Goal: Task Accomplishment & Management: Use online tool/utility

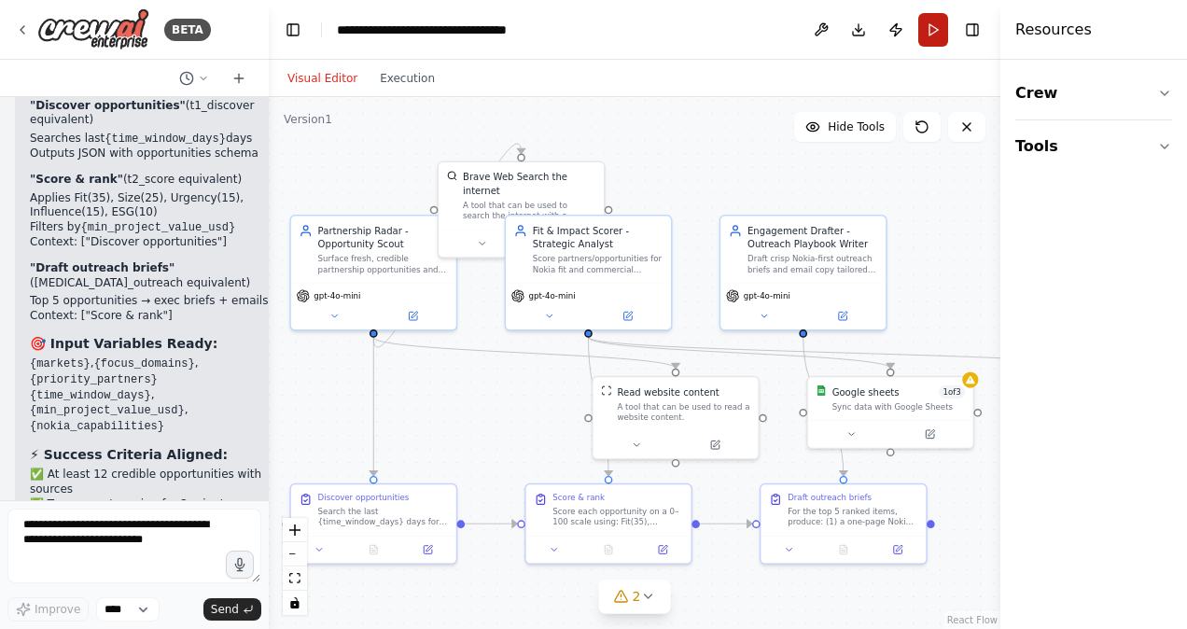
click at [937, 41] on button "Run" at bounding box center [933, 30] width 30 height 34
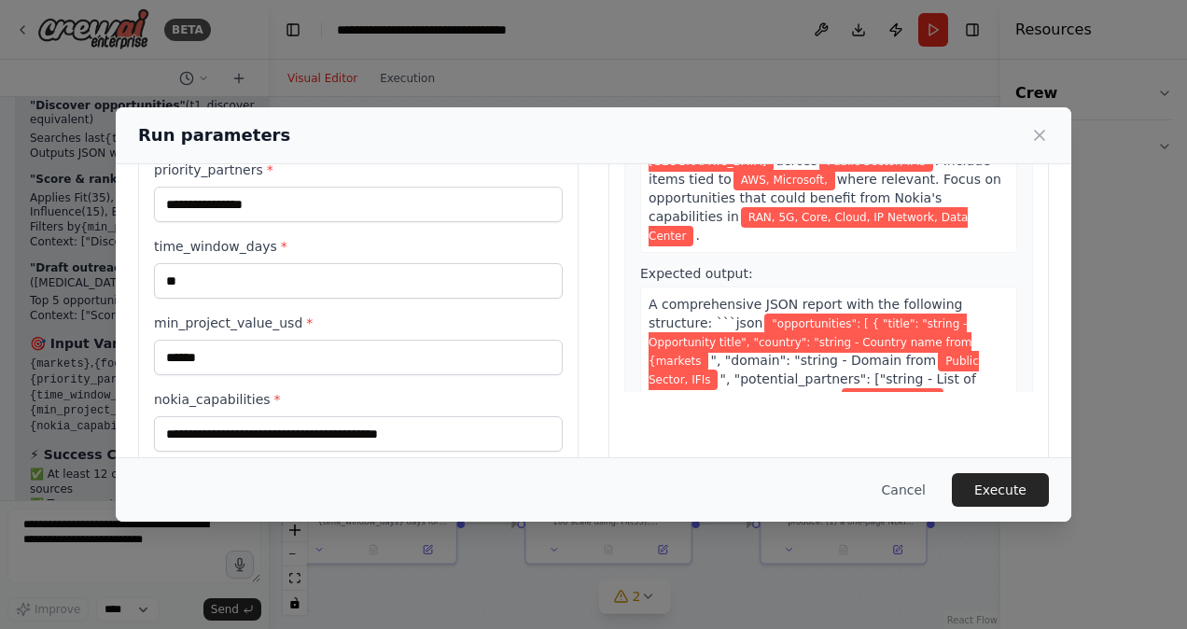
scroll to position [248, 0]
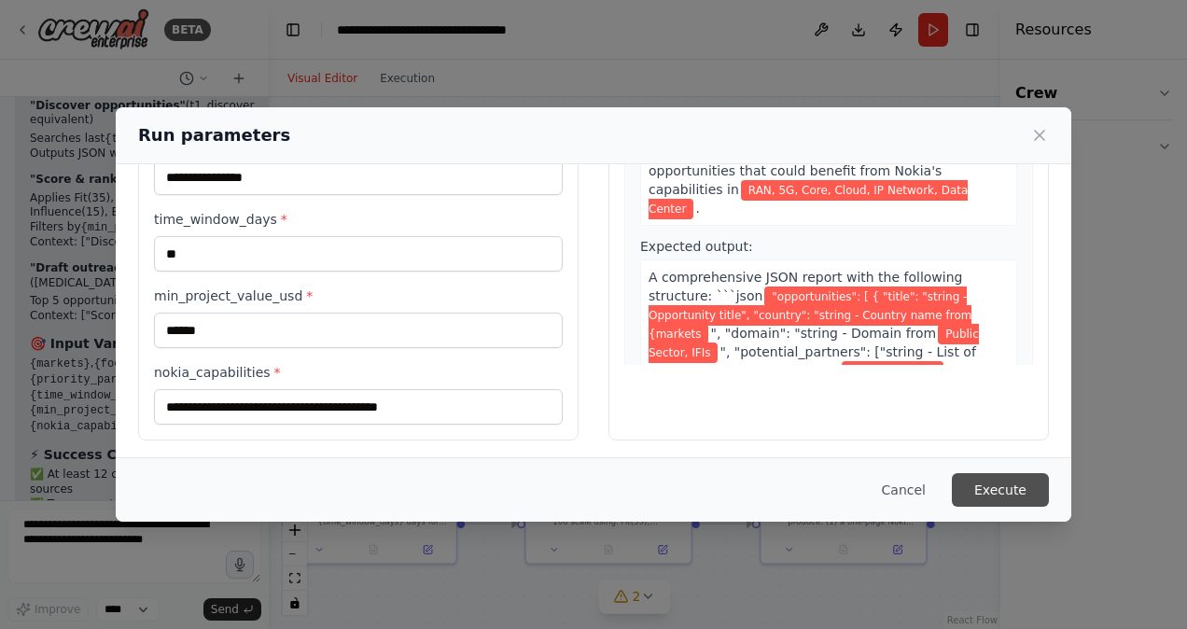
click at [1012, 482] on button "Execute" at bounding box center [1000, 490] width 97 height 34
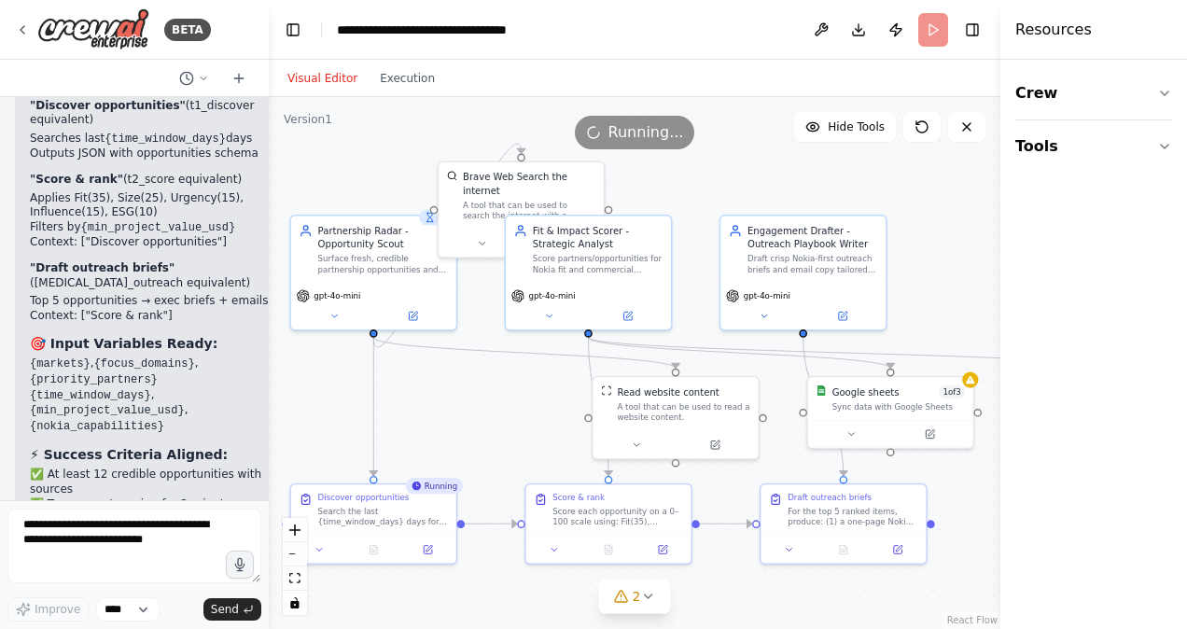
click at [417, 93] on div "Visual Editor Execution" at bounding box center [361, 78] width 170 height 37
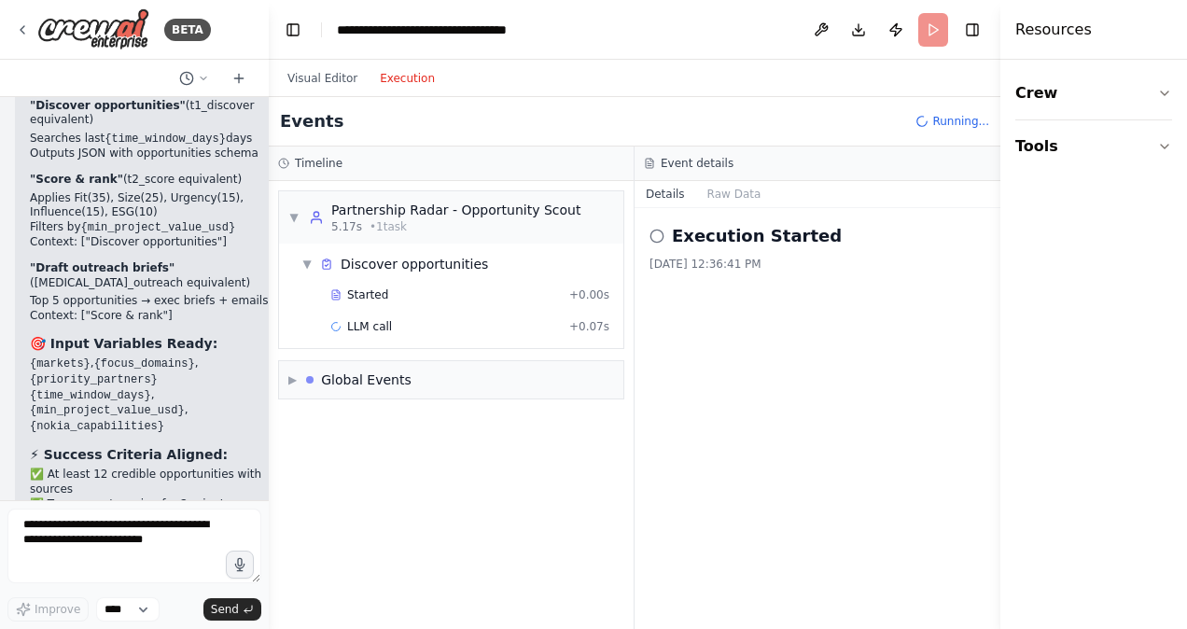
click at [409, 78] on button "Execution" at bounding box center [407, 78] width 77 height 22
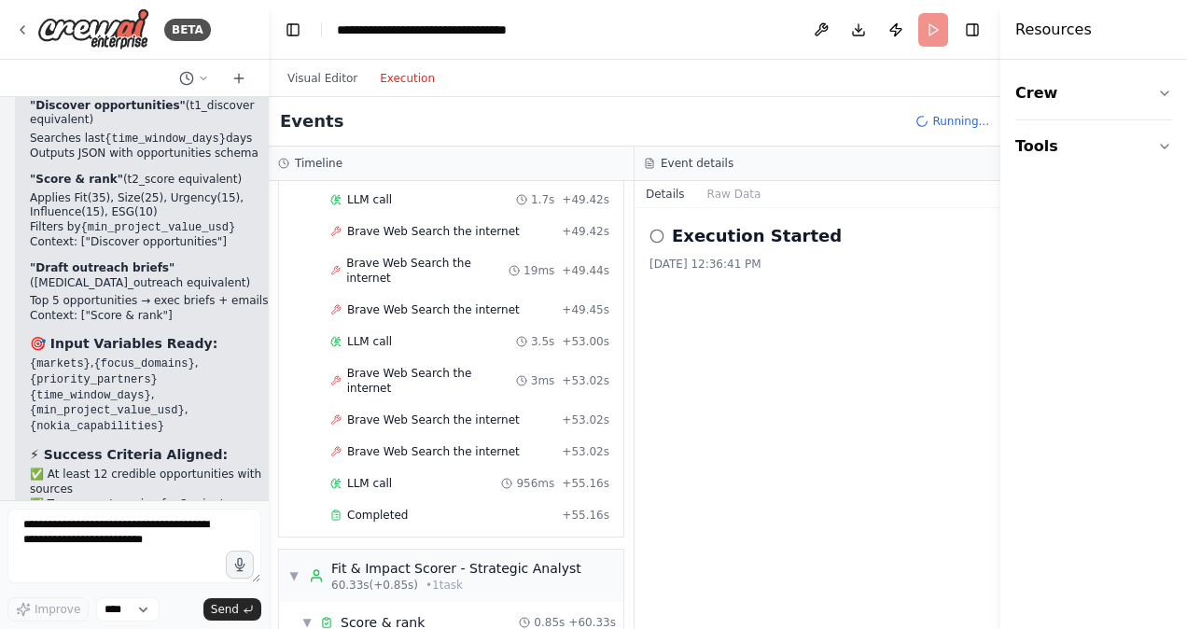
scroll to position [3377, 0]
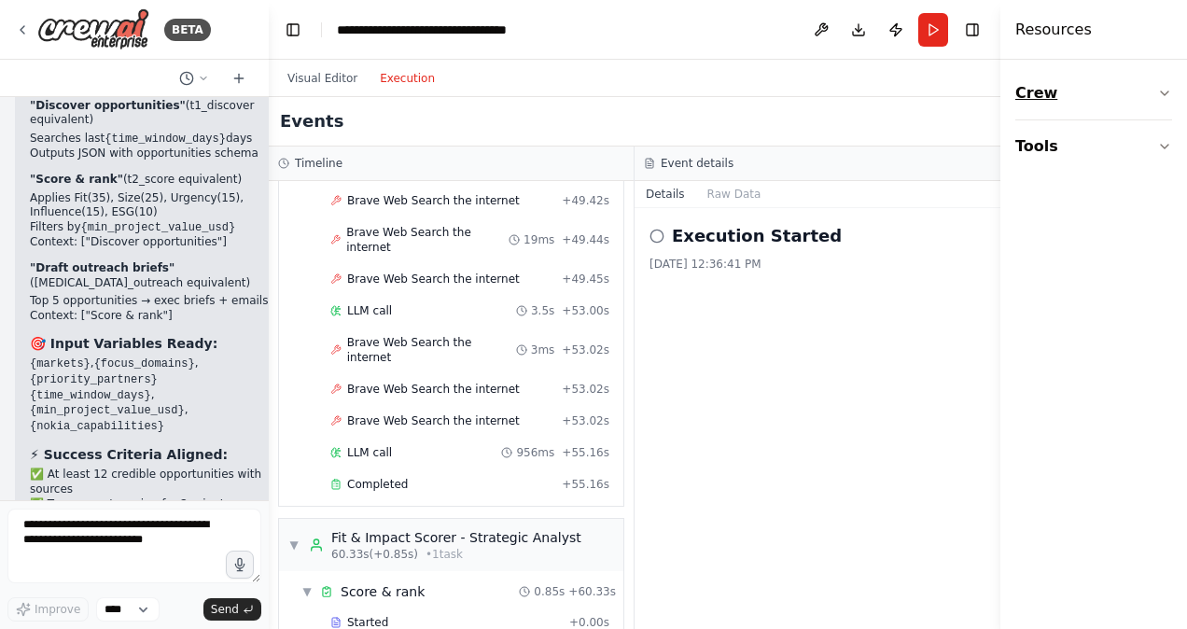
click at [1126, 105] on button "Crew" at bounding box center [1093, 93] width 157 height 52
click at [1153, 95] on button "Crew" at bounding box center [1093, 93] width 157 height 52
click at [972, 30] on button "Toggle Right Sidebar" at bounding box center [972, 30] width 26 height 26
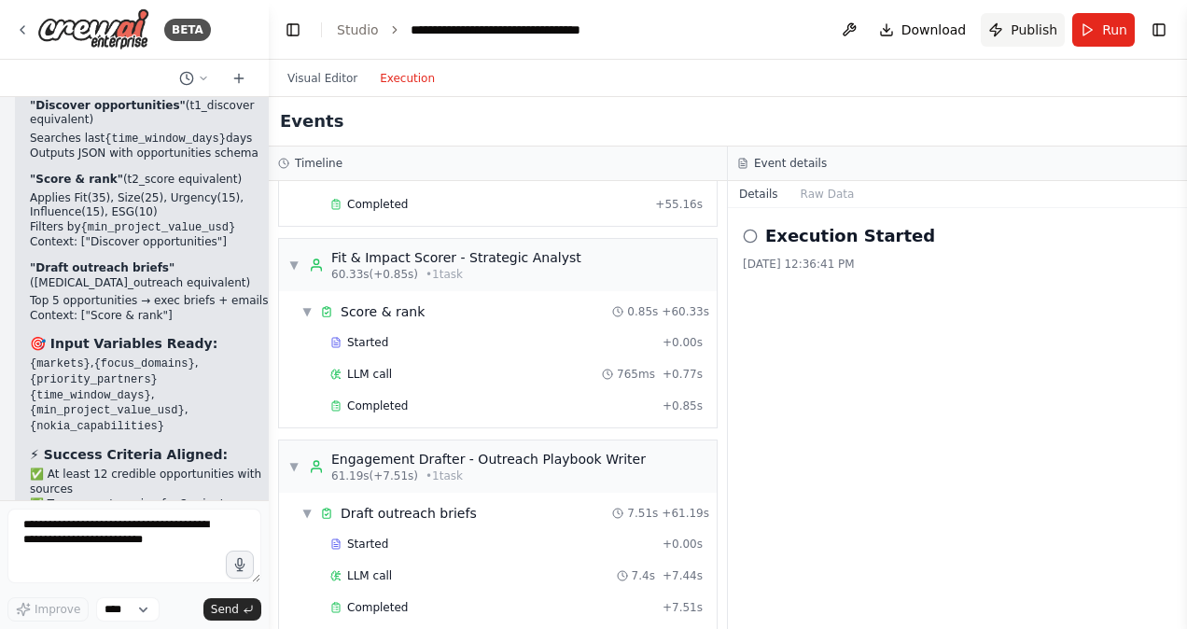
click at [1017, 19] on button "Publish" at bounding box center [1023, 30] width 84 height 34
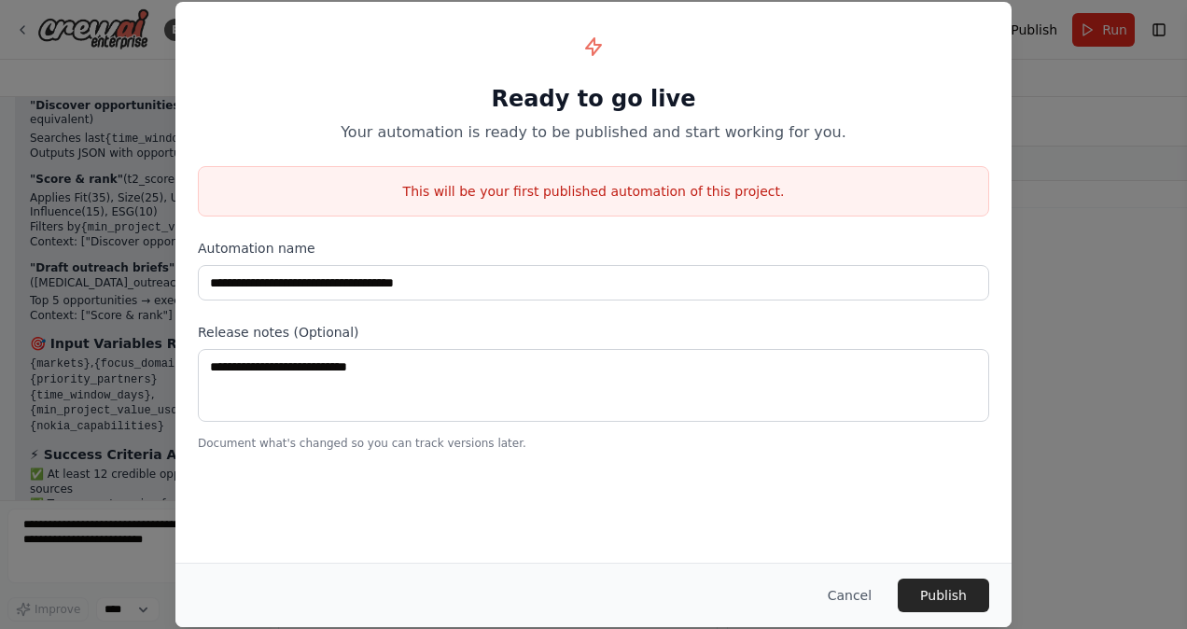
click at [853, 182] on p "This will be your first published automation of this project." at bounding box center [593, 191] width 789 height 19
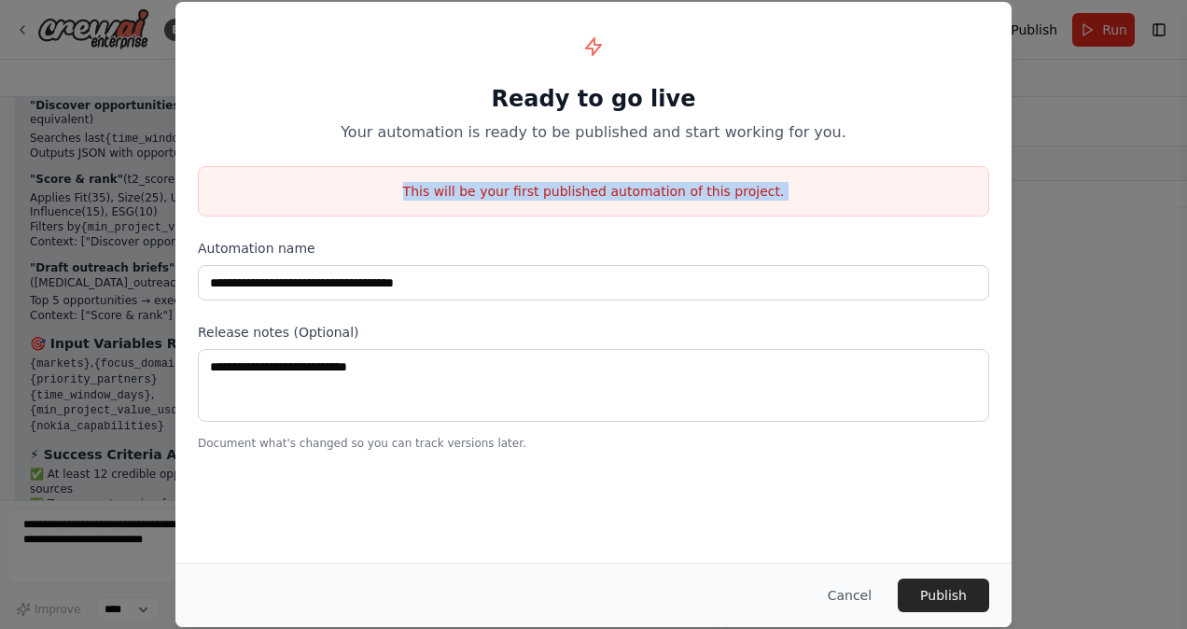
click at [853, 182] on p "This will be your first published automation of this project." at bounding box center [593, 191] width 789 height 19
click at [853, 181] on div "This will be your first published automation of this project." at bounding box center [593, 191] width 791 height 50
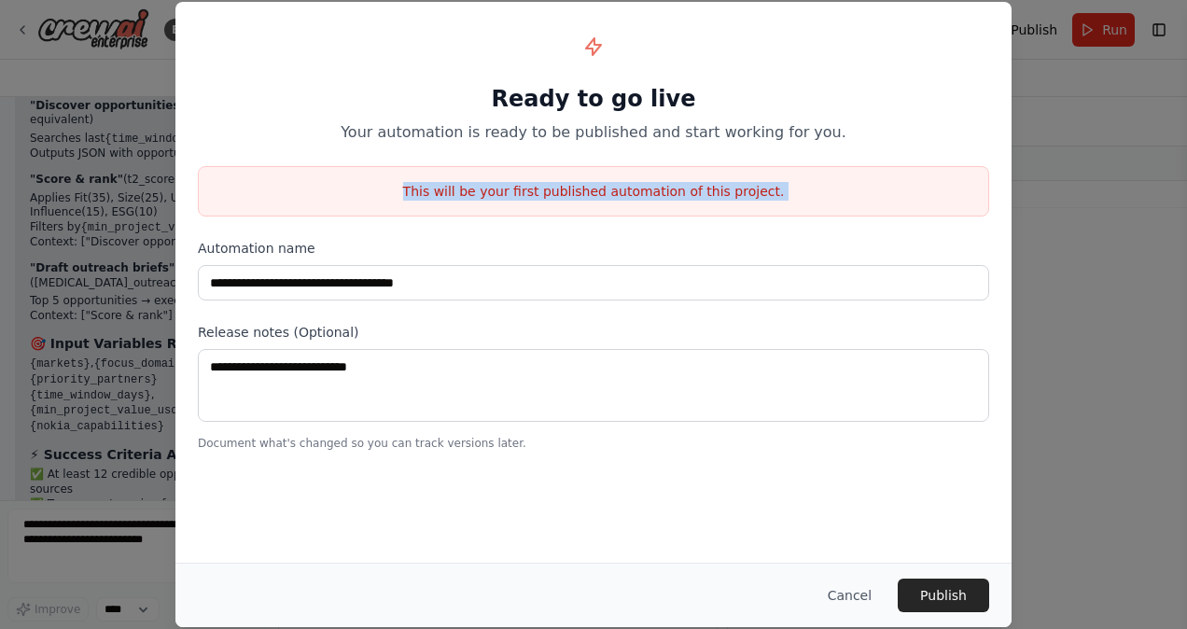
click at [853, 181] on div "This will be your first published automation of this project." at bounding box center [593, 191] width 791 height 50
click at [853, 182] on p "This will be your first published automation of this project." at bounding box center [593, 191] width 789 height 19
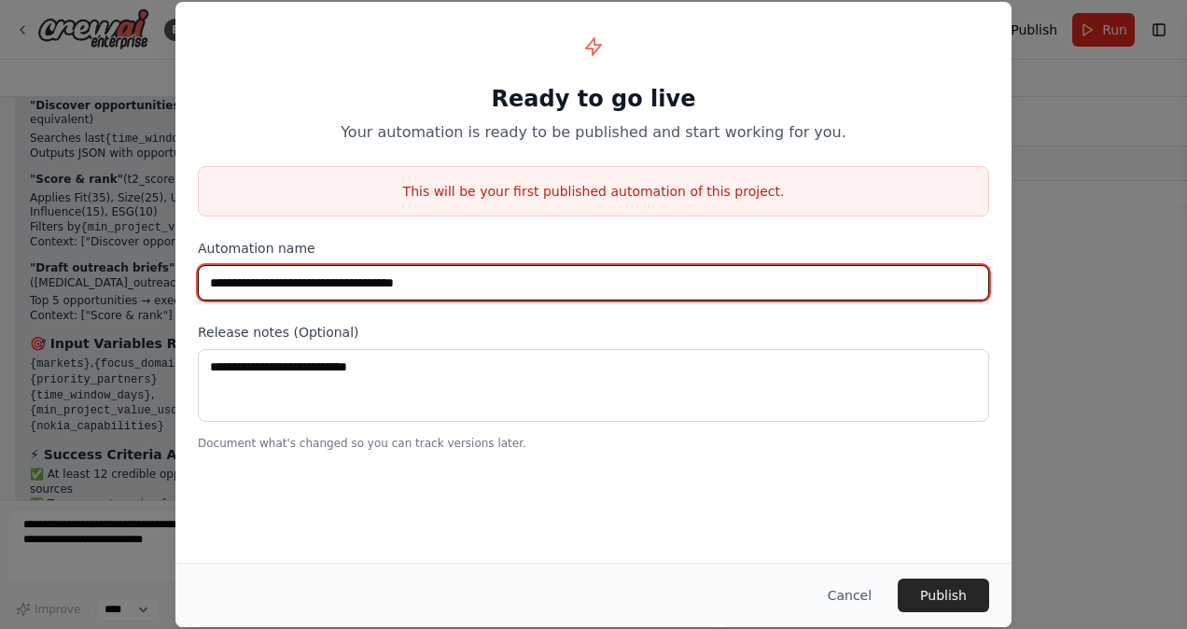
click at [248, 282] on input "**********" at bounding box center [593, 282] width 791 height 35
type input "**********"
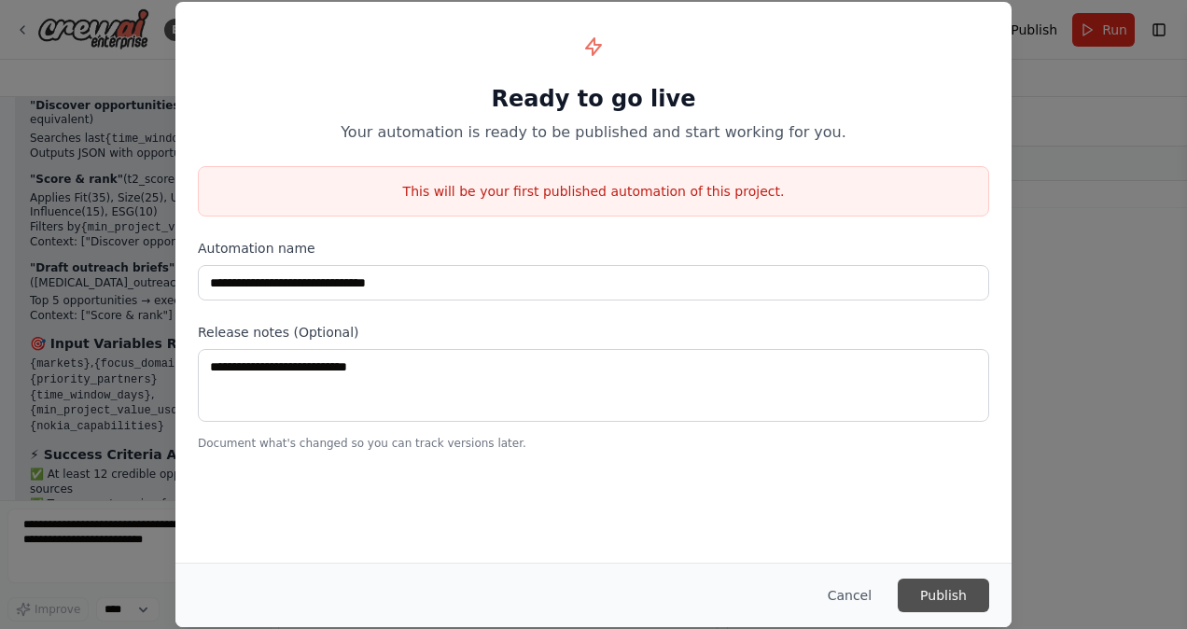
click at [937, 589] on button "Publish" at bounding box center [943, 596] width 91 height 34
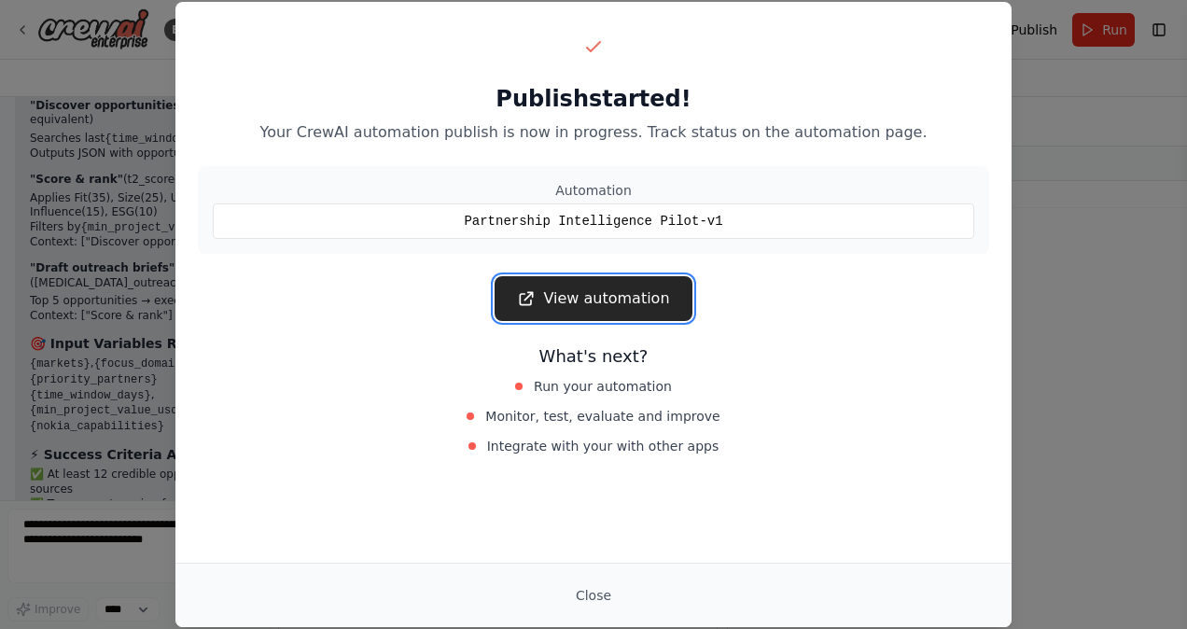
click at [623, 299] on link "View automation" at bounding box center [593, 298] width 197 height 45
click at [579, 283] on link "View automation" at bounding box center [593, 298] width 197 height 45
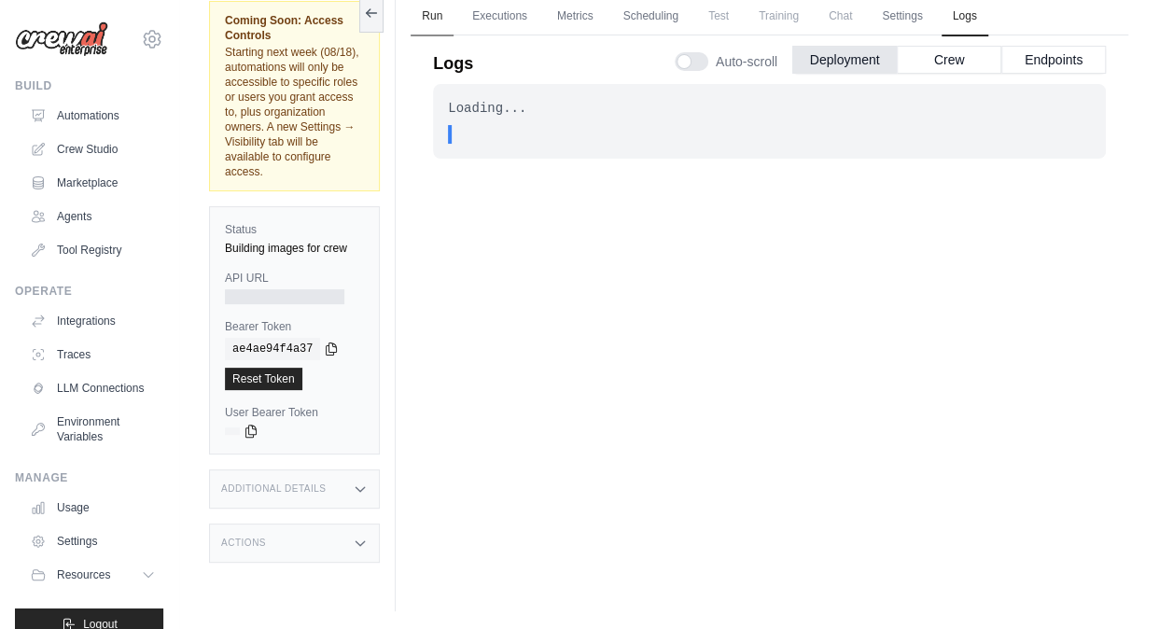
click at [435, 17] on link "Run" at bounding box center [432, 16] width 43 height 39
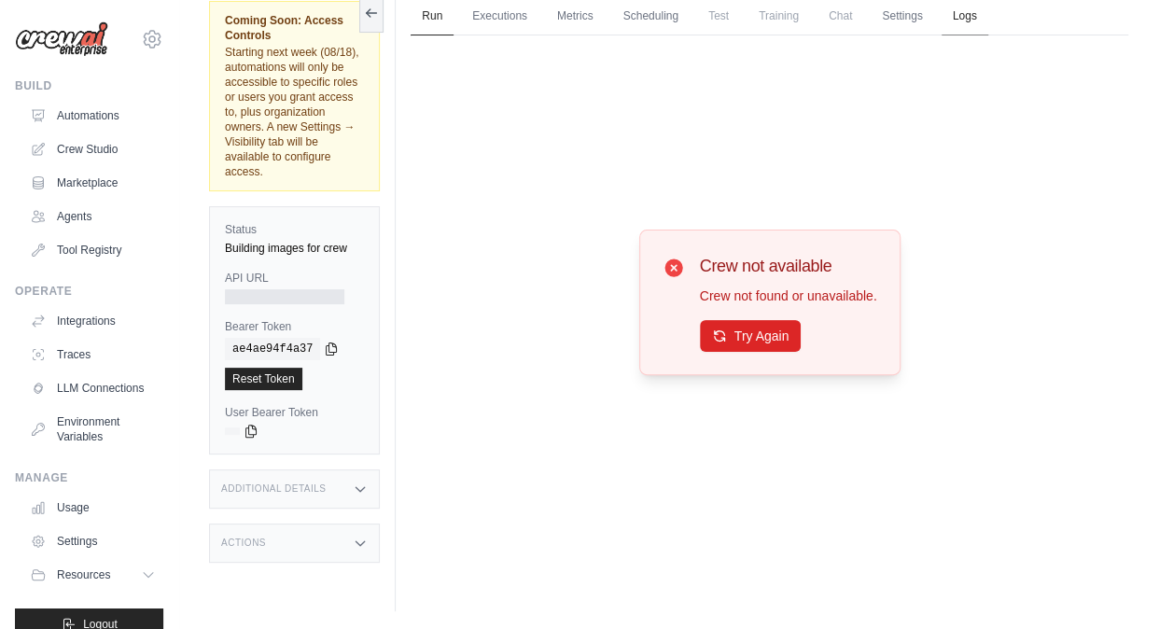
click at [958, 15] on link "Logs" at bounding box center [965, 16] width 47 height 39
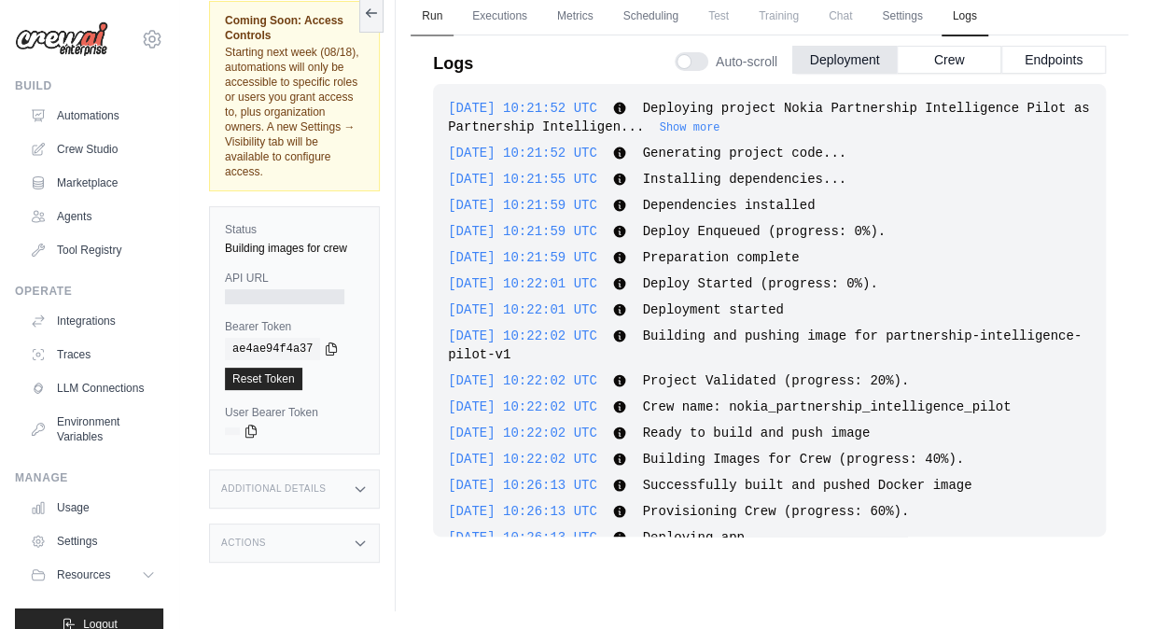
scroll to position [50, 0]
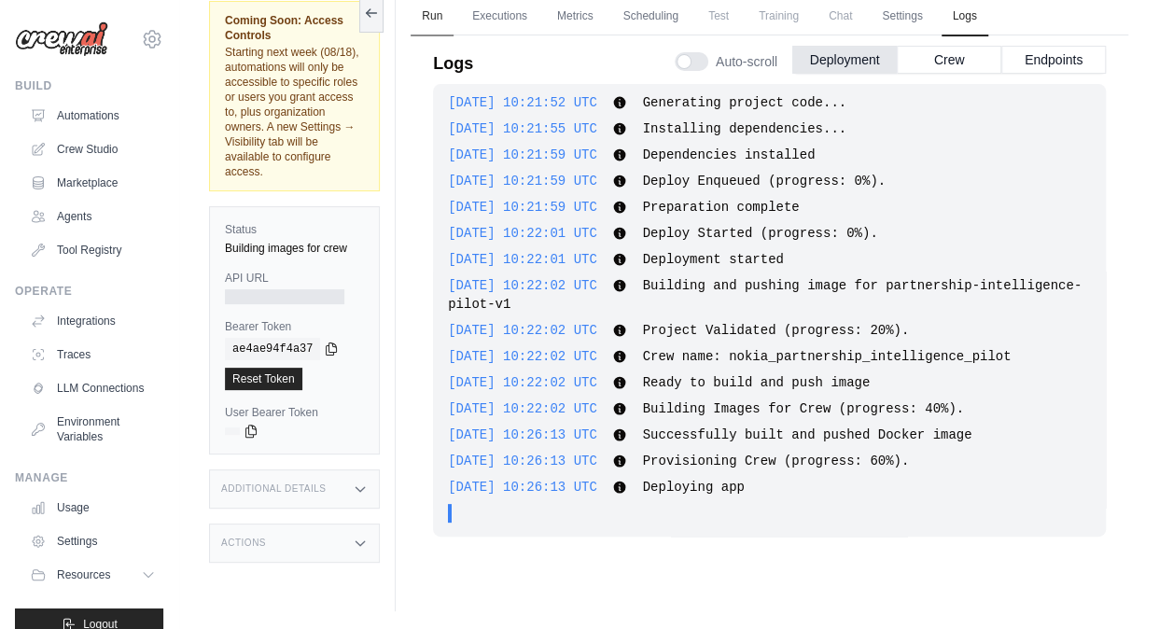
click at [430, 6] on link "Run" at bounding box center [432, 16] width 43 height 39
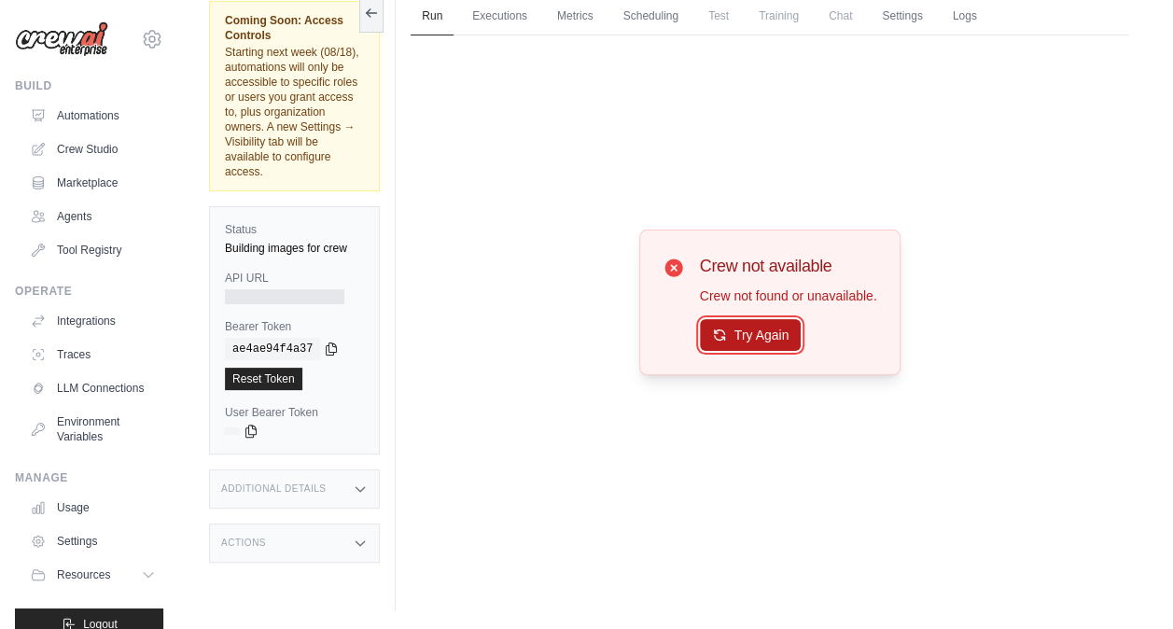
click at [745, 328] on button "Try Again" at bounding box center [751, 335] width 102 height 32
click at [479, 7] on link "Executions" at bounding box center [499, 16] width 77 height 39
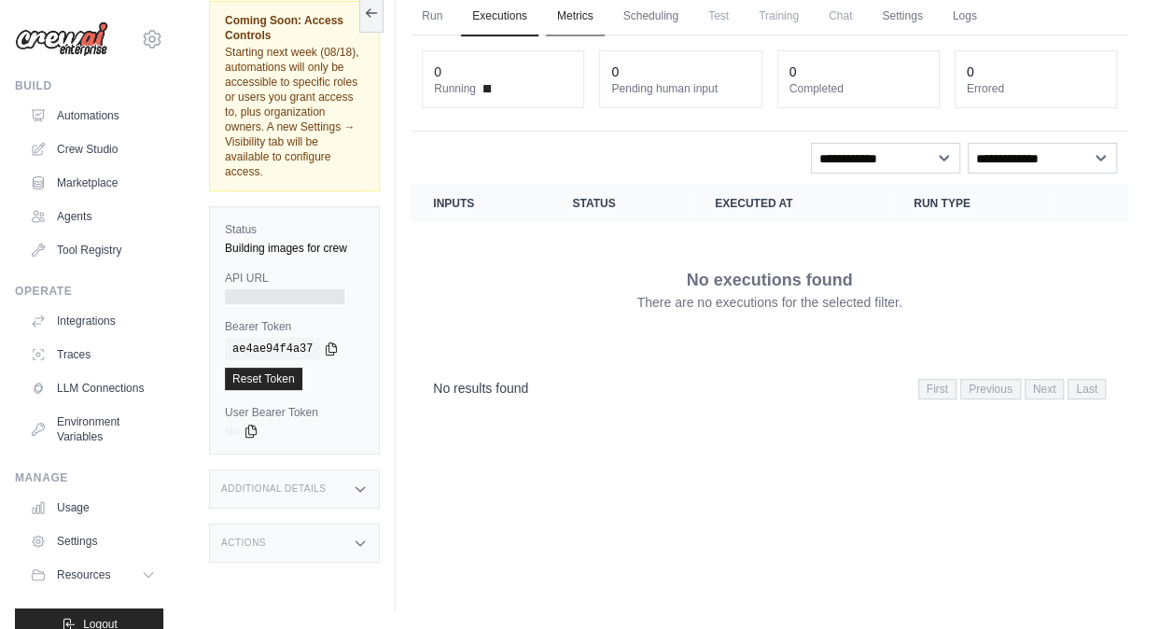
click at [577, 7] on link "Metrics" at bounding box center [575, 16] width 59 height 39
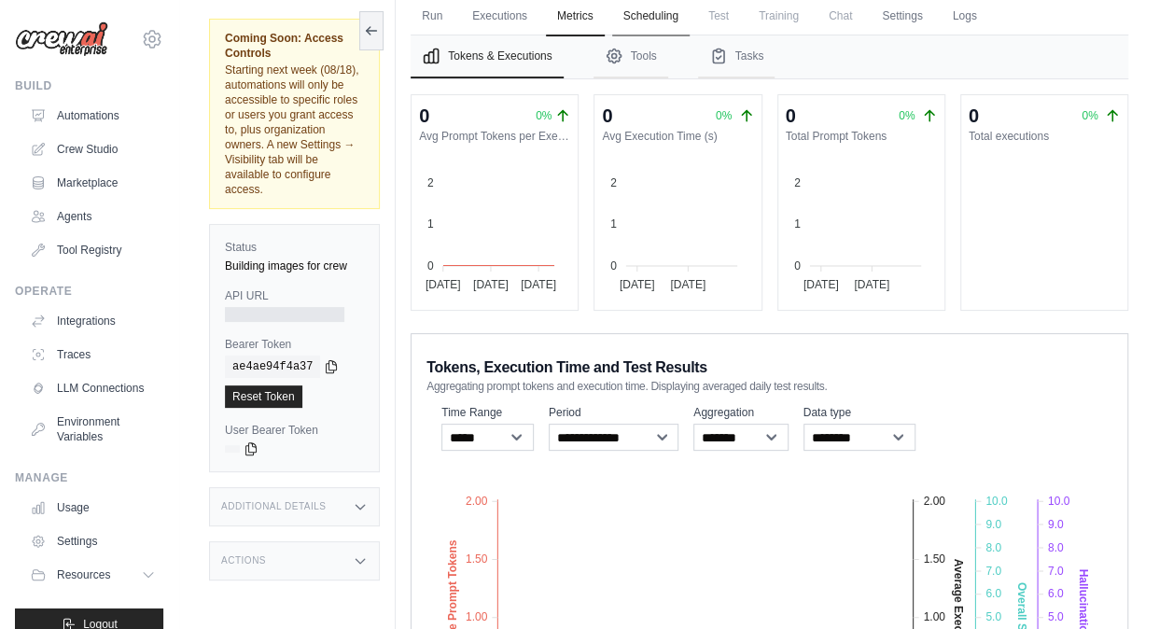
click at [661, 17] on link "Scheduling" at bounding box center [650, 16] width 77 height 39
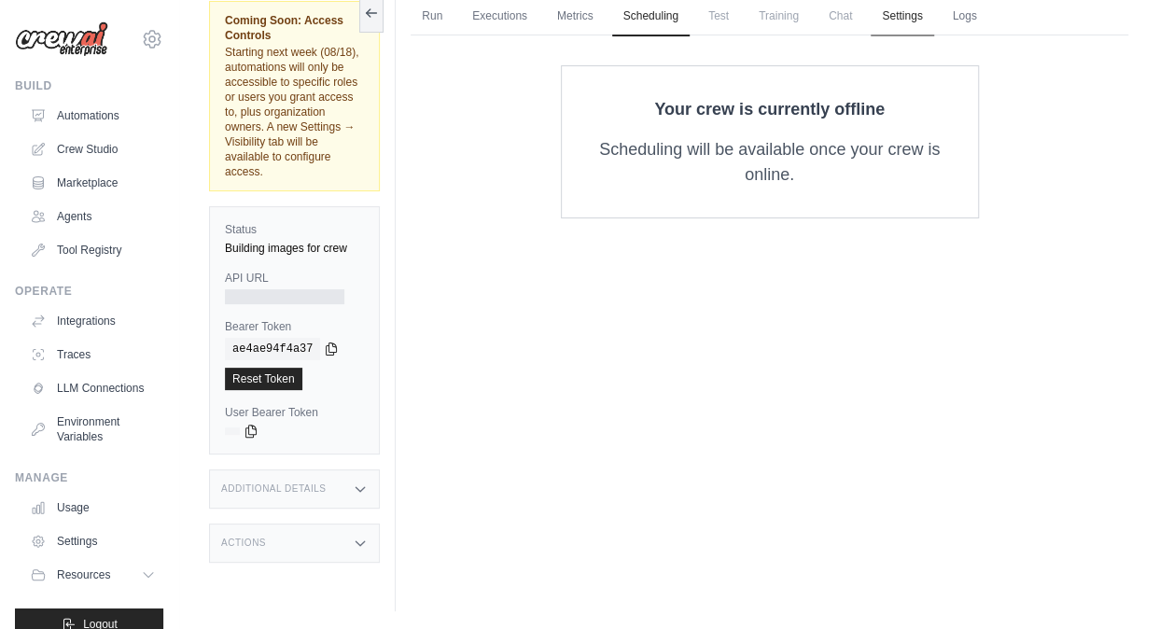
click at [915, 15] on link "Settings" at bounding box center [902, 16] width 63 height 39
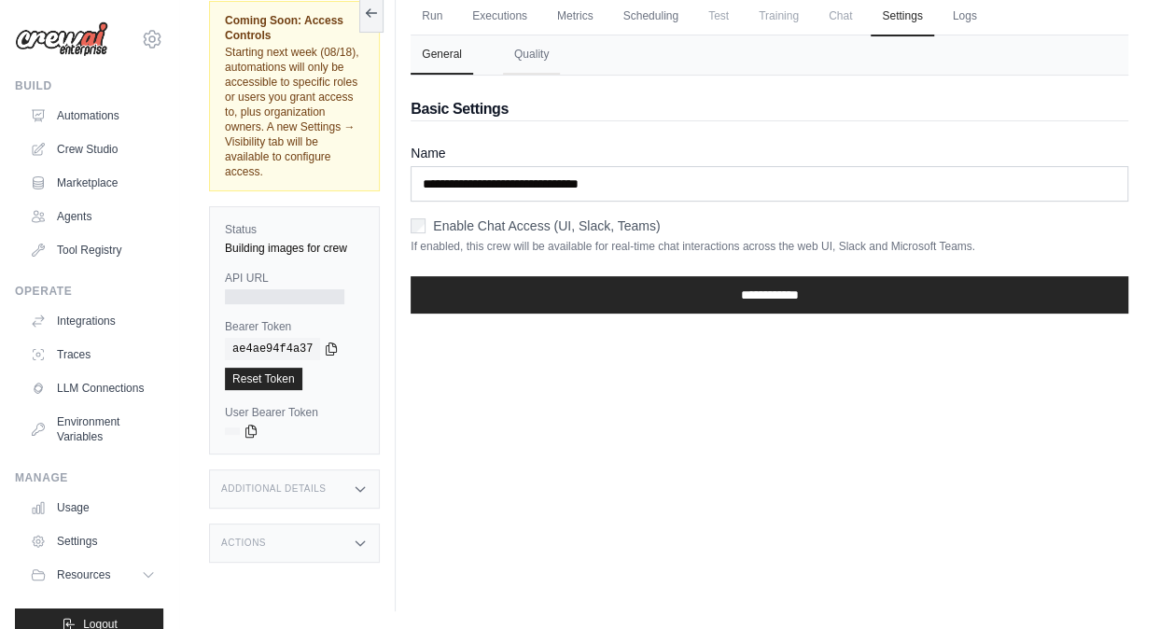
click at [427, 229] on div "Enable Chat Access (UI, Slack, Teams)" at bounding box center [770, 225] width 718 height 19
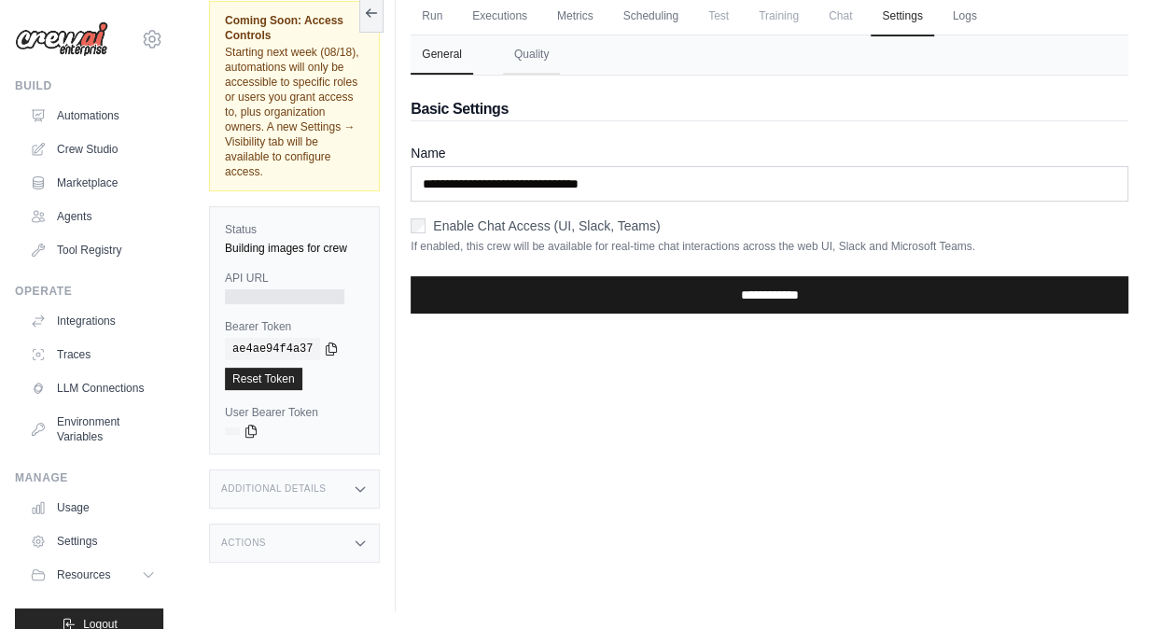
click at [607, 291] on input "**********" at bounding box center [770, 294] width 718 height 37
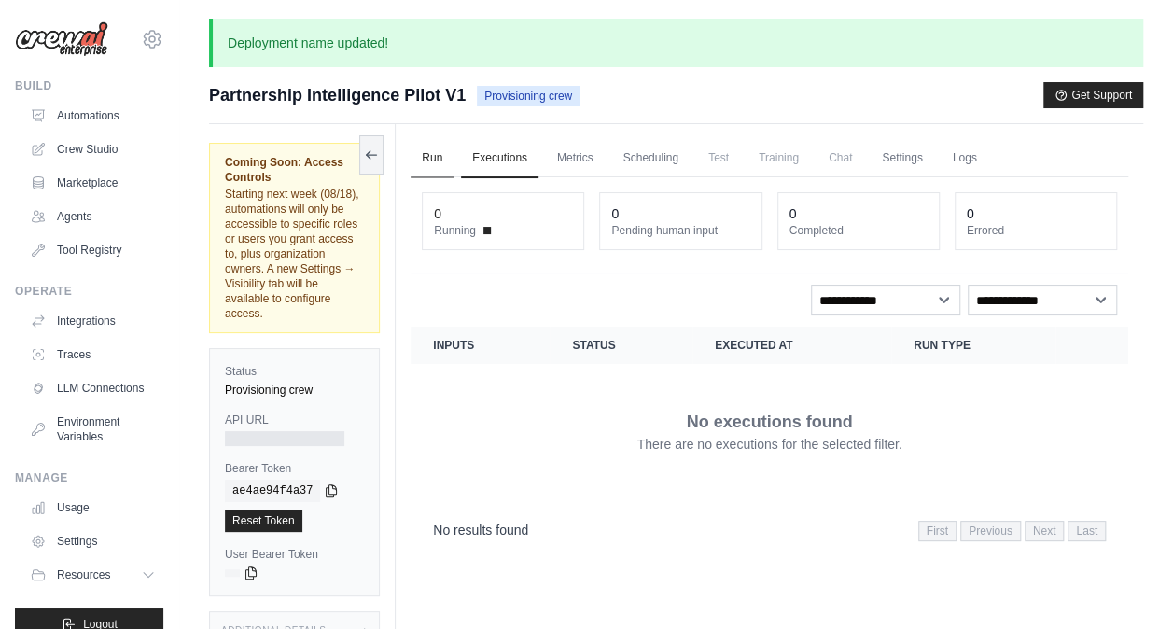
click at [442, 159] on link "Run" at bounding box center [432, 158] width 43 height 39
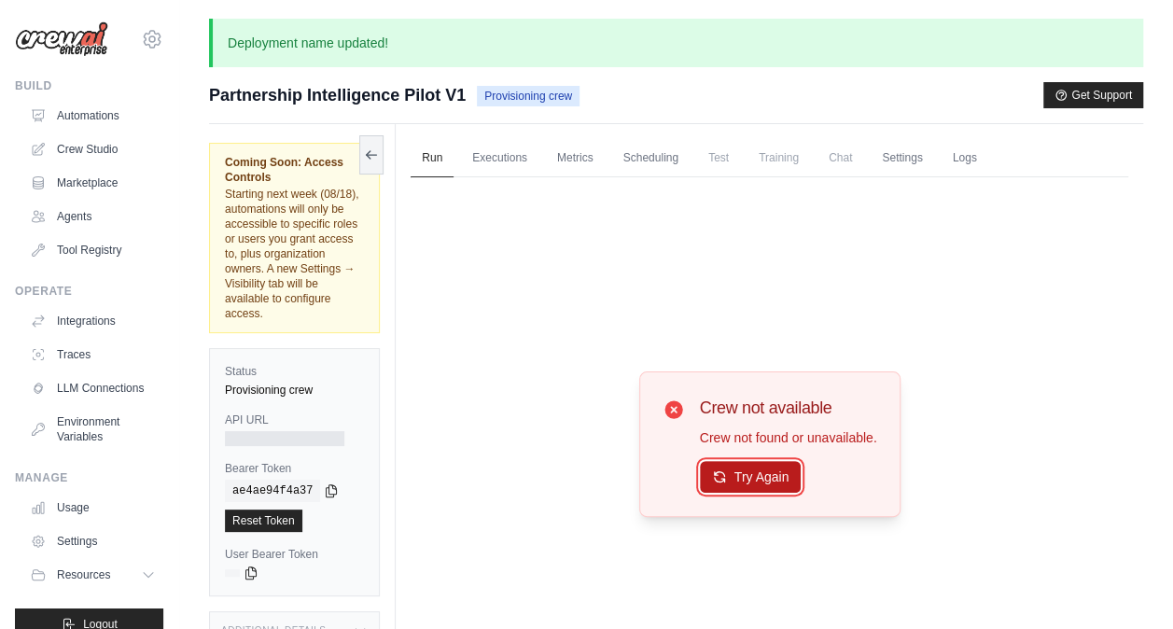
click at [750, 484] on button "Try Again" at bounding box center [751, 477] width 102 height 32
click at [750, 484] on button "Try Again" at bounding box center [751, 478] width 102 height 32
click at [504, 172] on link "Executions" at bounding box center [499, 158] width 77 height 39
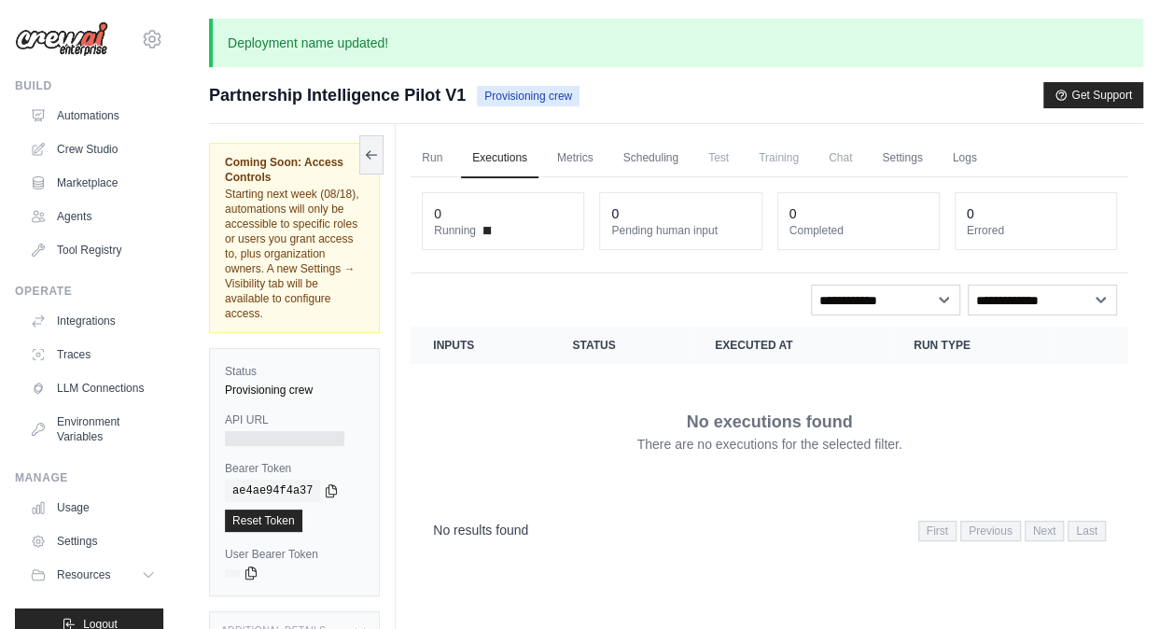
click at [610, 152] on ul "Run Executions Metrics Scheduling Test Training Chat Settings Logs" at bounding box center [770, 158] width 718 height 38
click at [677, 151] on link "Scheduling" at bounding box center [650, 158] width 77 height 39
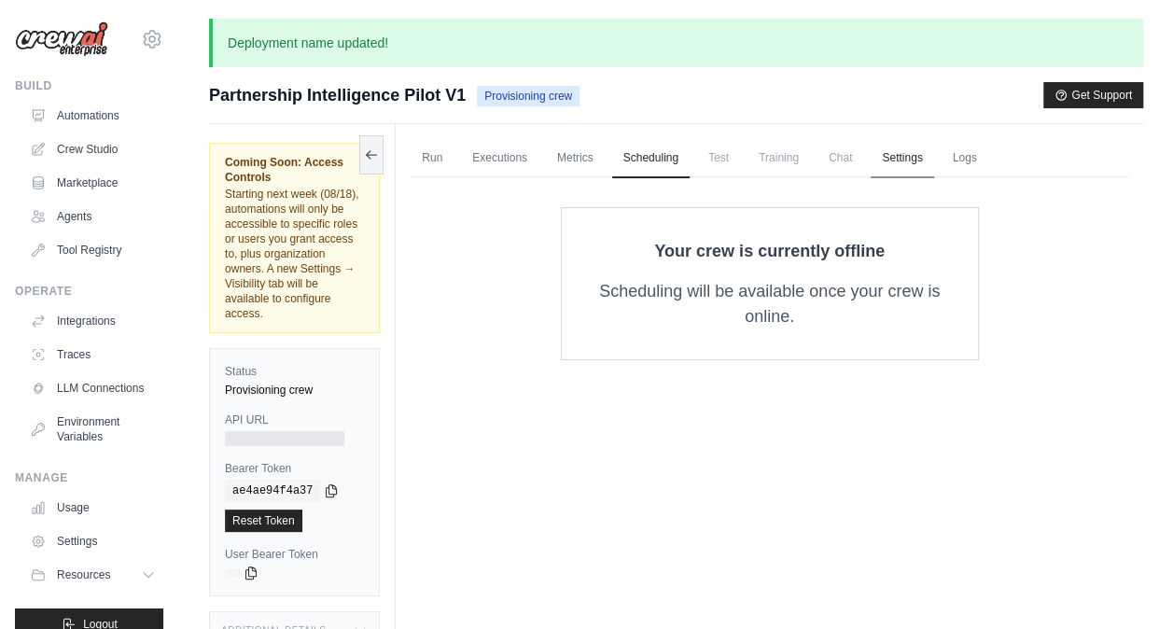
click at [905, 162] on link "Settings" at bounding box center [902, 158] width 63 height 39
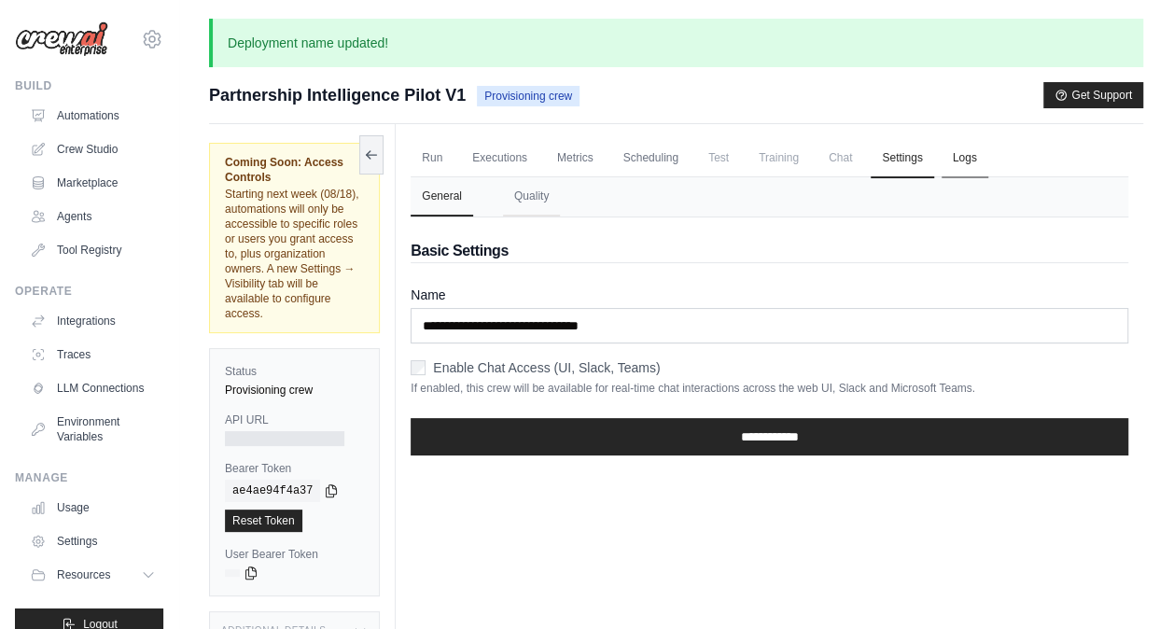
click at [959, 160] on link "Logs" at bounding box center [965, 158] width 47 height 39
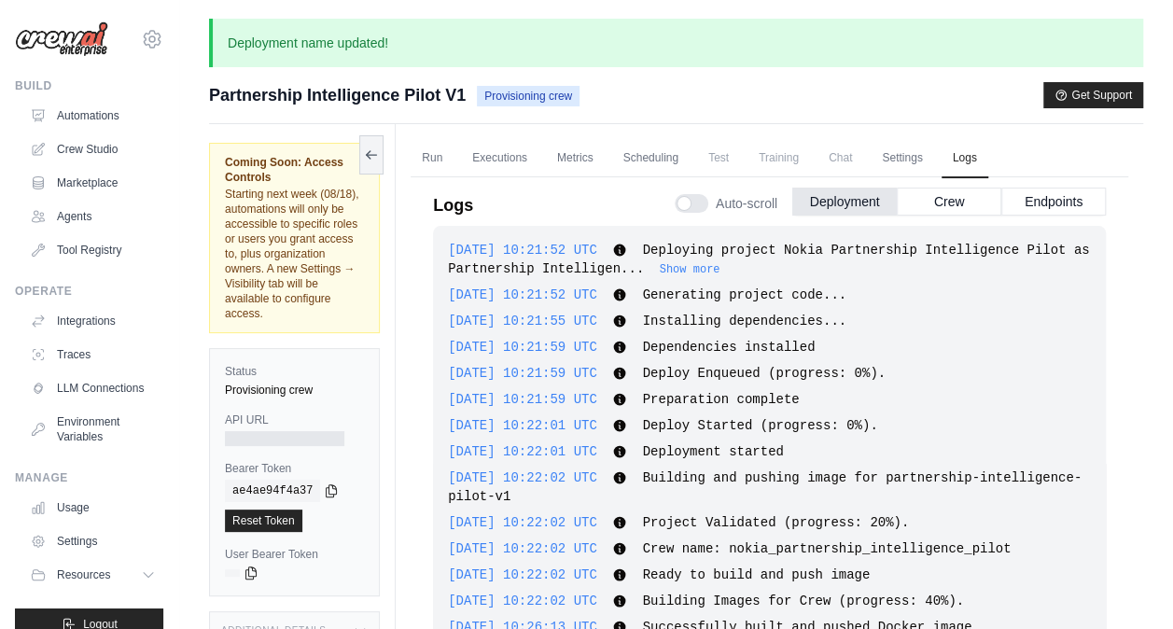
scroll to position [50, 0]
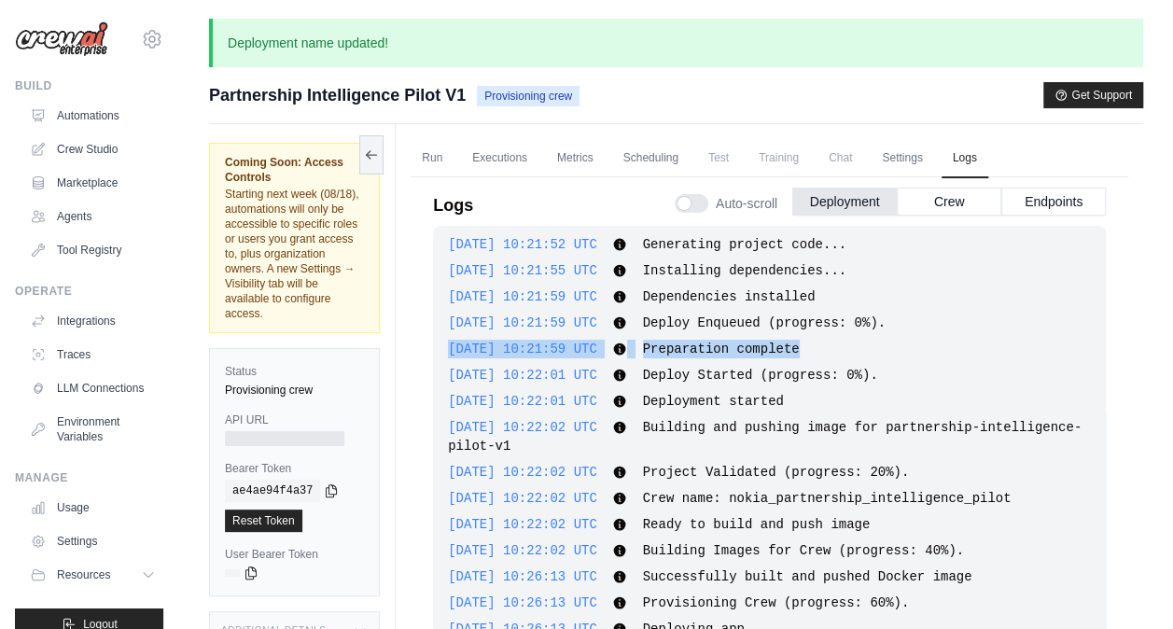
drag, startPoint x: 1106, startPoint y: 325, endPoint x: 1098, endPoint y: 342, distance: 18.4
click at [1098, 342] on div "Logs Auto-scroll Deployment Crew Endpoints [DATE] 10:21:52 UTC Deploying projec…" at bounding box center [770, 433] width 718 height 535
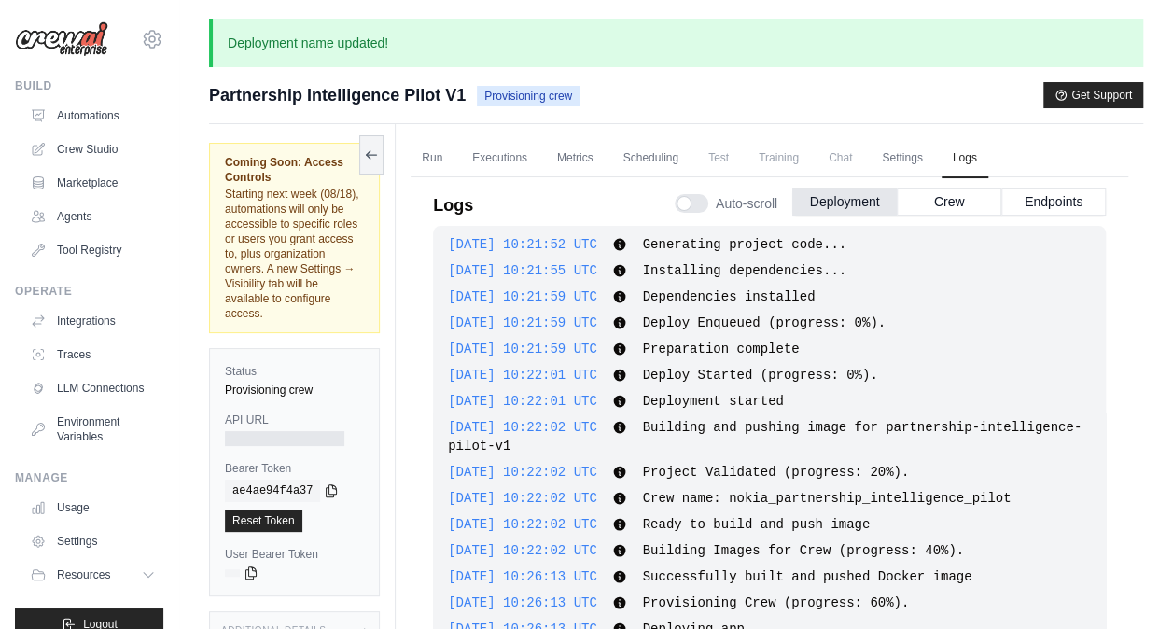
drag, startPoint x: 1098, startPoint y: 342, endPoint x: 1087, endPoint y: 396, distance: 55.3
click at [435, 162] on link "Run" at bounding box center [432, 158] width 43 height 39
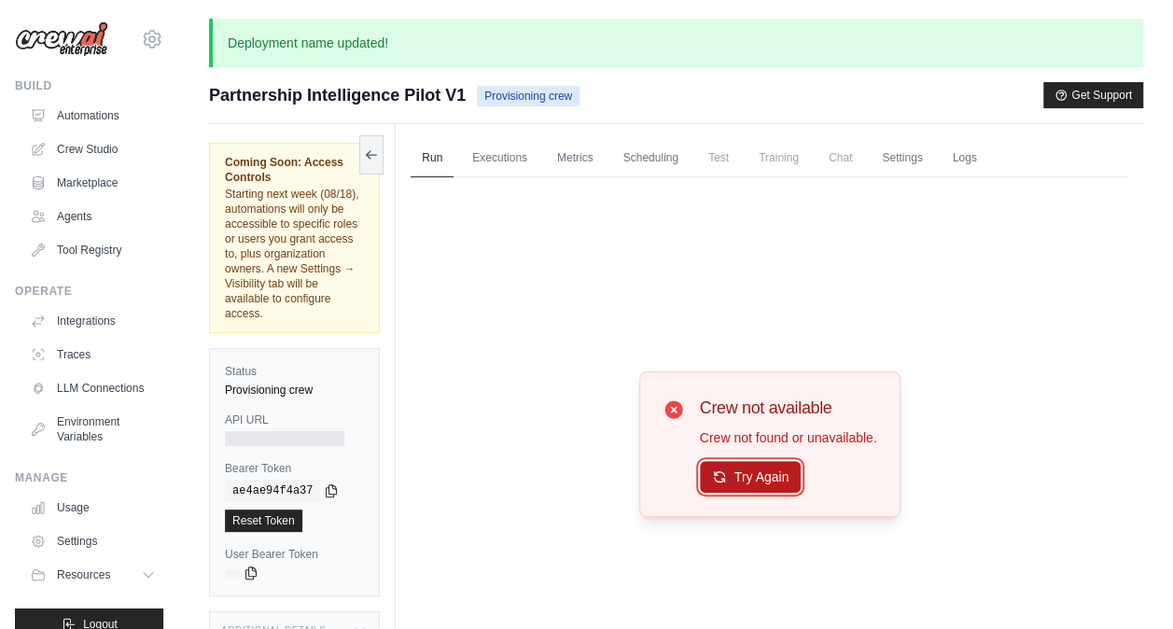
click at [728, 479] on button "Try Again" at bounding box center [751, 477] width 102 height 32
click at [728, 479] on button "Try Again" at bounding box center [751, 478] width 102 height 32
